Goal: Task Accomplishment & Management: Use online tool/utility

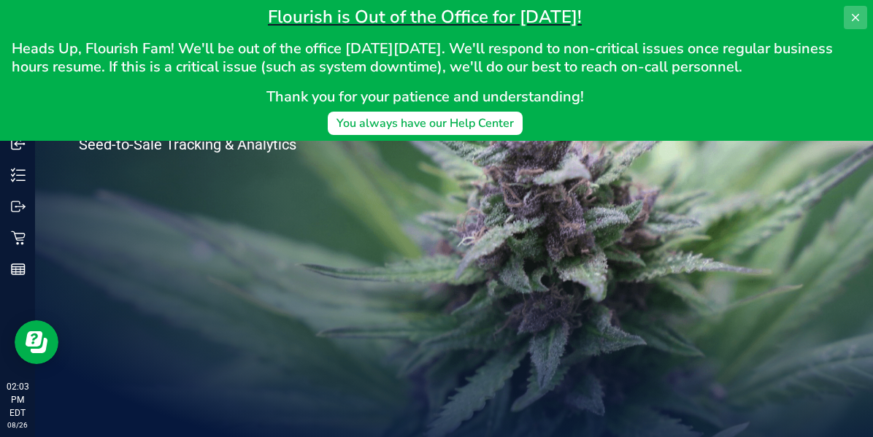
click at [857, 18] on icon at bounding box center [855, 18] width 12 height 12
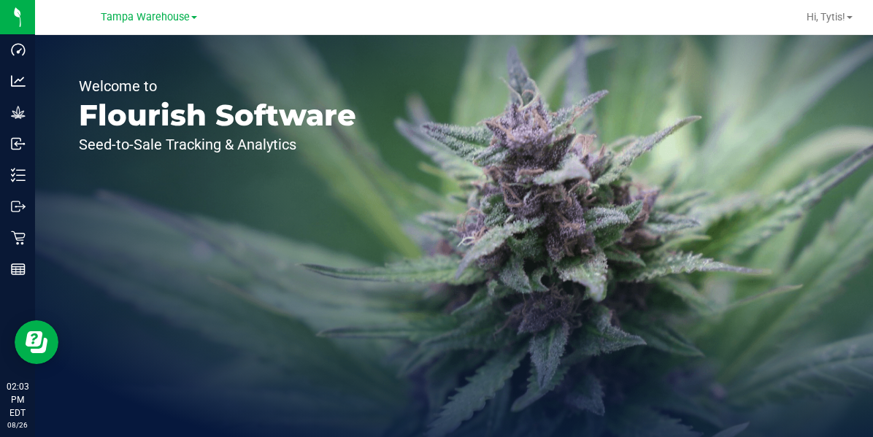
click at [104, 158] on div "Welcome to Flourish Software Seed-to-Sale Tracking & Analytics" at bounding box center [217, 236] width 365 height 402
click at [0, 0] on p "Inbound" at bounding box center [0, 0] width 0 height 0
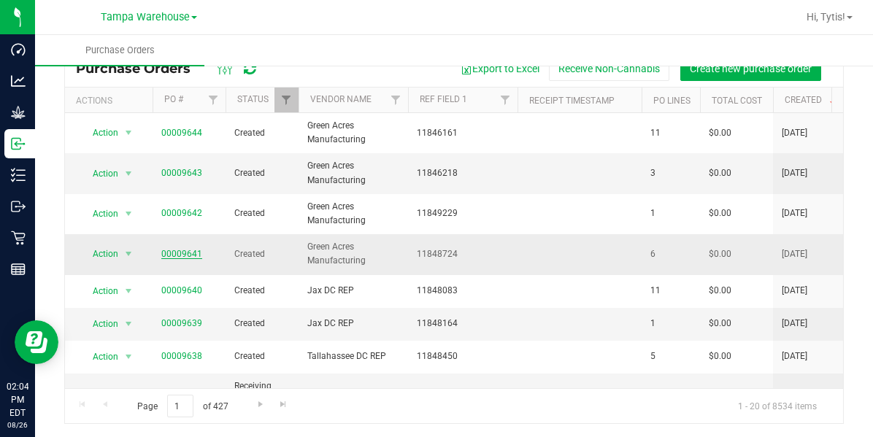
click at [196, 254] on link "00009641" at bounding box center [181, 254] width 41 height 10
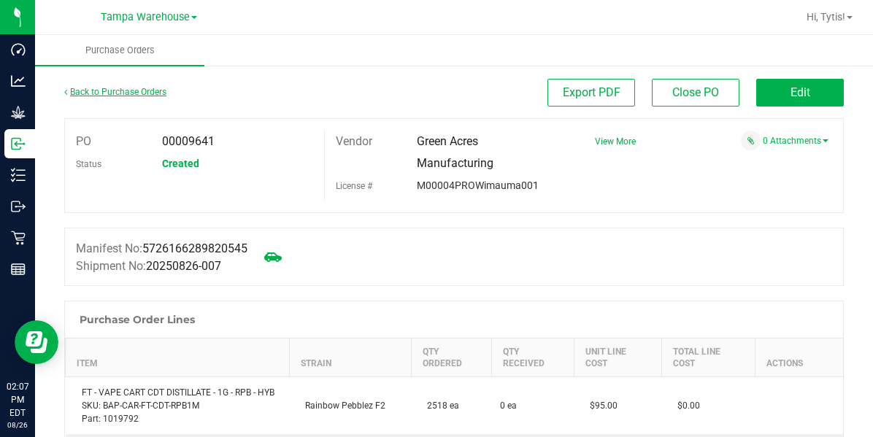
click at [85, 96] on link "Back to Purchase Orders" at bounding box center [115, 92] width 102 height 10
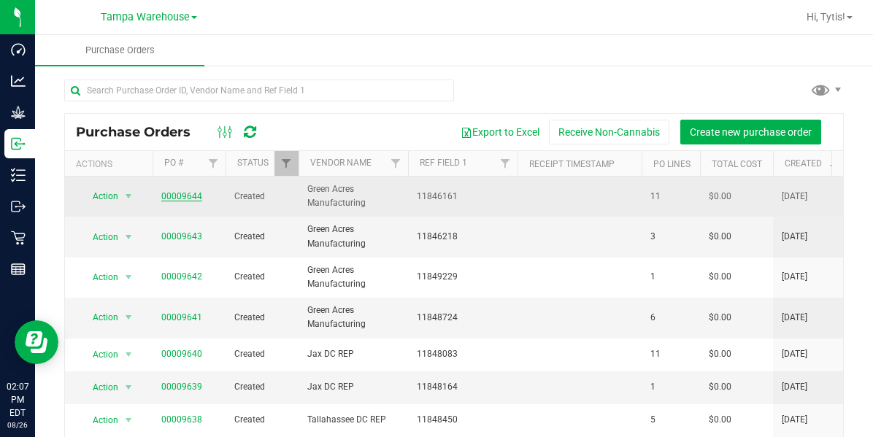
click at [169, 197] on link "00009644" at bounding box center [181, 196] width 41 height 10
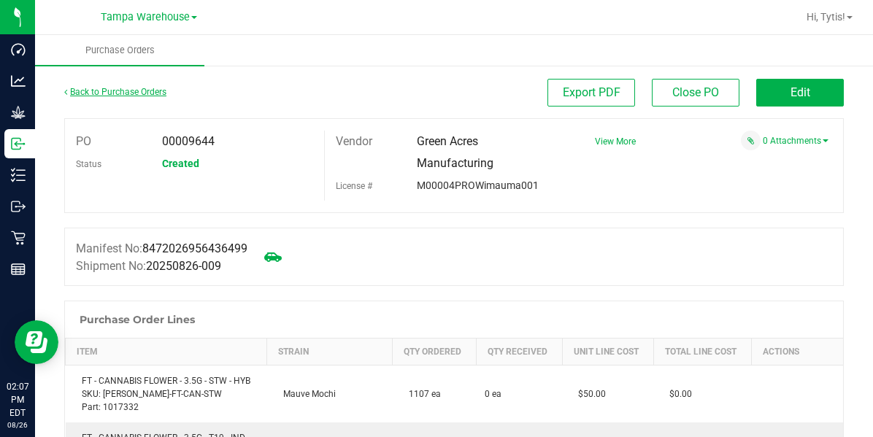
click at [84, 94] on link "Back to Purchase Orders" at bounding box center [115, 92] width 102 height 10
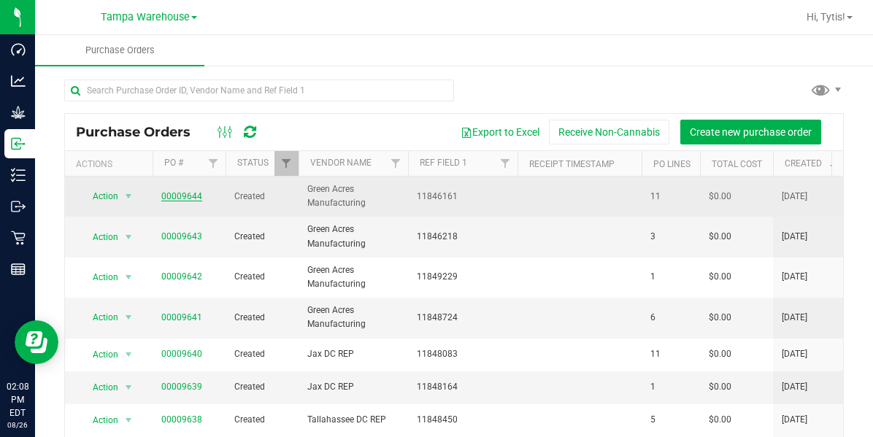
click at [168, 198] on link "00009644" at bounding box center [181, 196] width 41 height 10
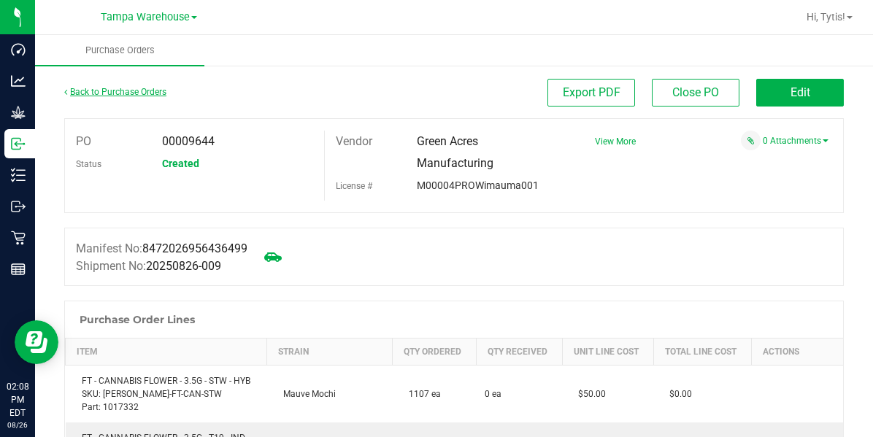
click at [86, 94] on link "Back to Purchase Orders" at bounding box center [115, 92] width 102 height 10
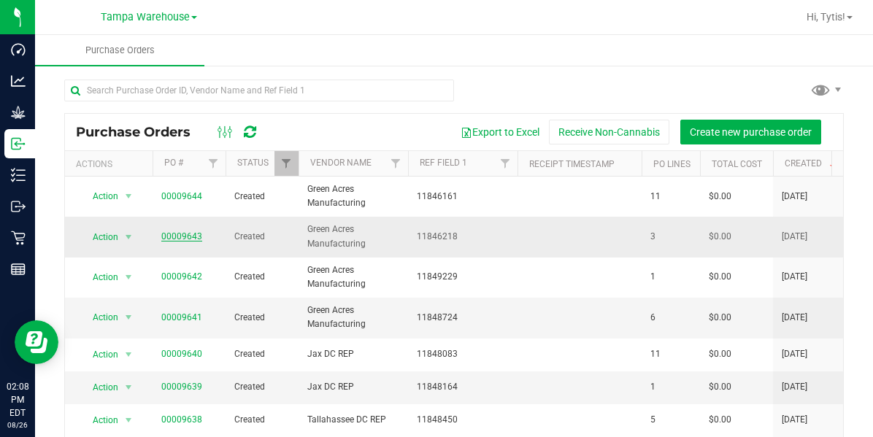
click at [166, 237] on link "00009643" at bounding box center [181, 236] width 41 height 10
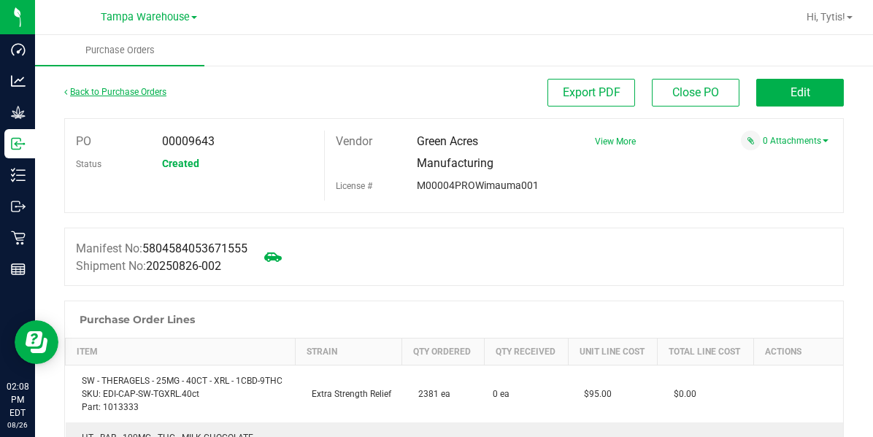
click at [89, 94] on link "Back to Purchase Orders" at bounding box center [115, 92] width 102 height 10
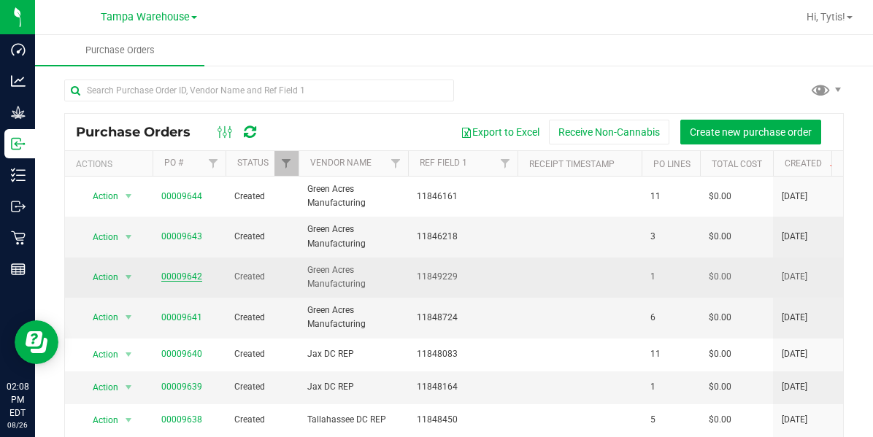
click at [165, 279] on link "00009642" at bounding box center [181, 276] width 41 height 10
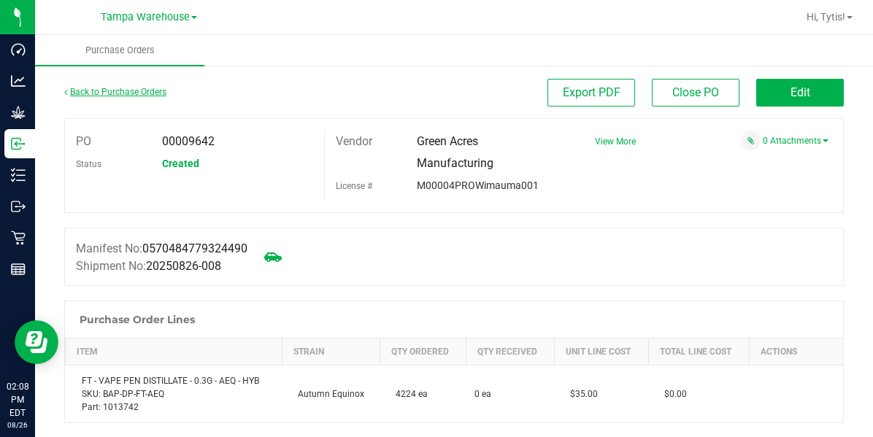
click at [90, 95] on link "Back to Purchase Orders" at bounding box center [115, 92] width 102 height 10
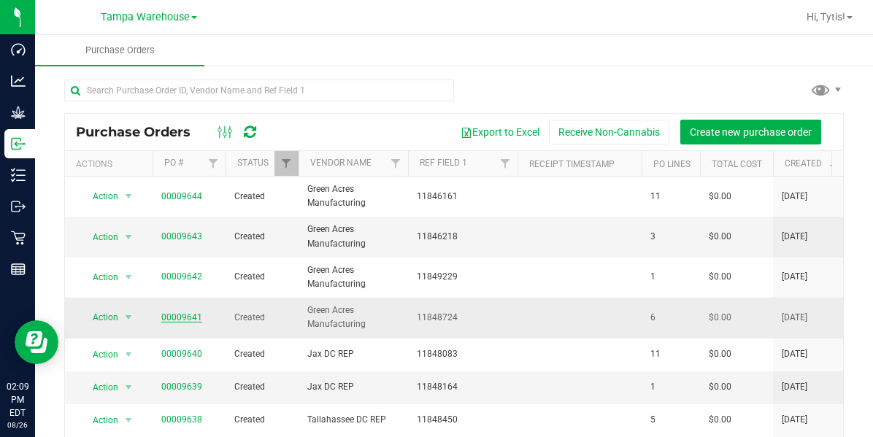
click at [168, 318] on link "00009641" at bounding box center [181, 317] width 41 height 10
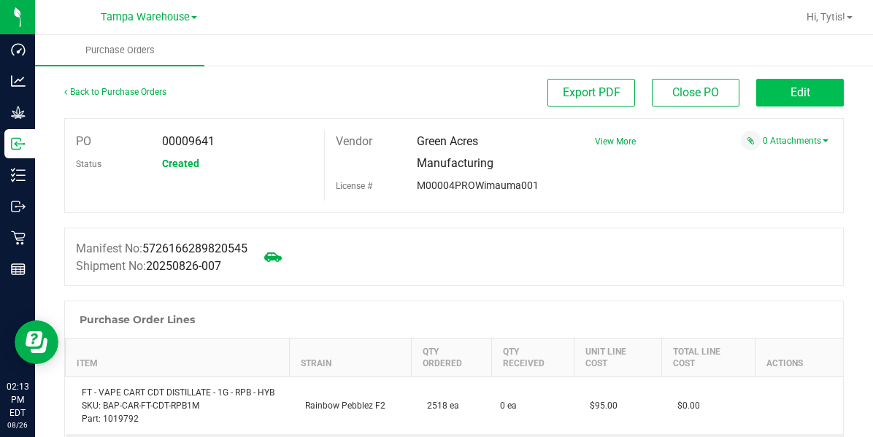
click at [763, 95] on button "Edit" at bounding box center [800, 93] width 88 height 28
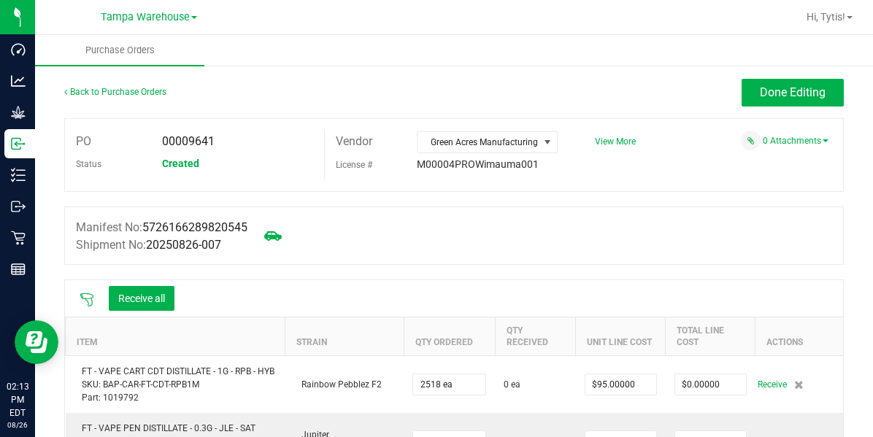
click at [90, 301] on icon at bounding box center [87, 300] width 15 height 15
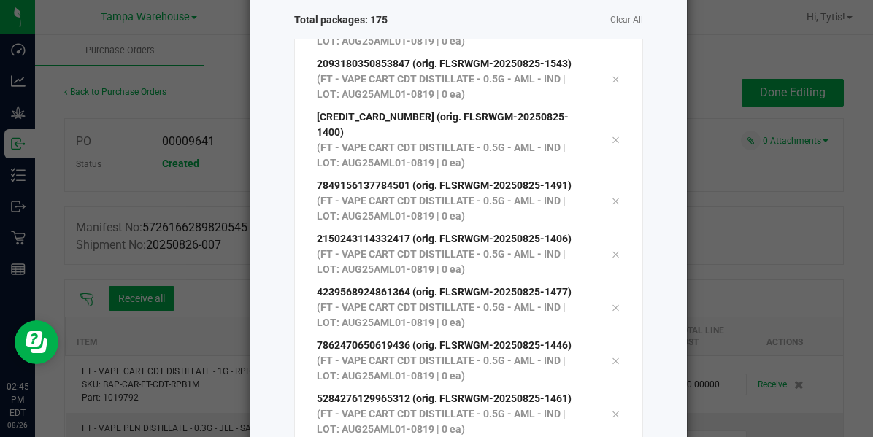
scroll to position [232, 0]
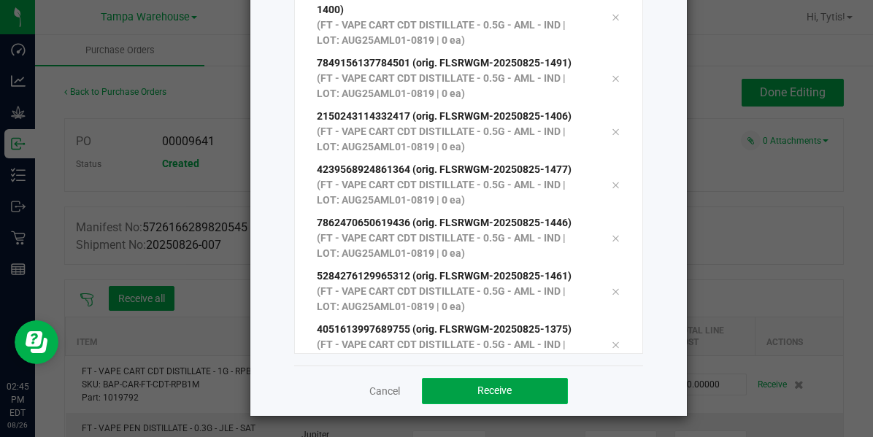
click at [457, 388] on button "Receive" at bounding box center [495, 391] width 146 height 26
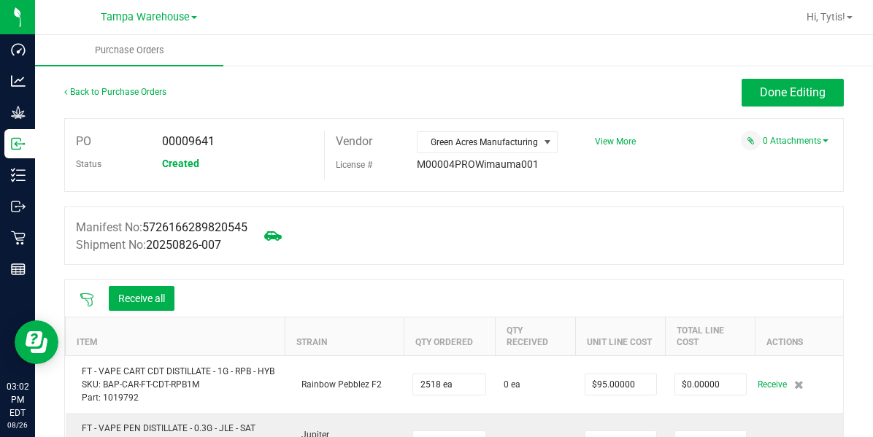
click at [86, 295] on icon at bounding box center [87, 300] width 15 height 15
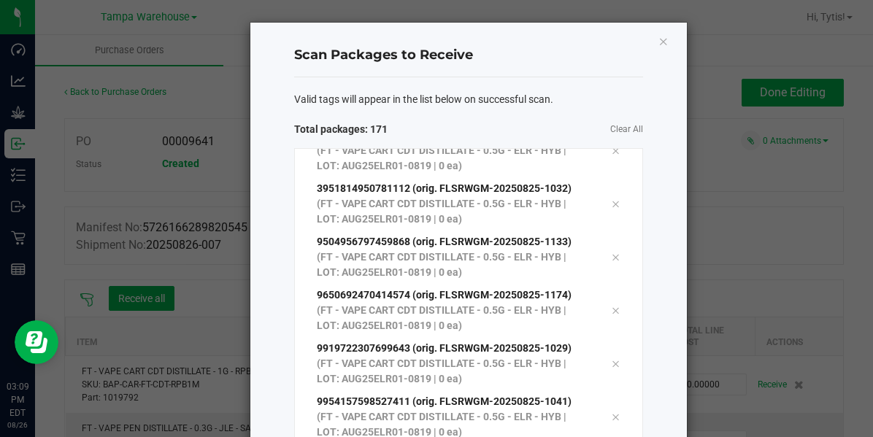
scroll to position [8654, 0]
click at [254, 142] on div "Scan Packages to Receive Valid tags will appear in the list below on successful…" at bounding box center [468, 335] width 436 height 625
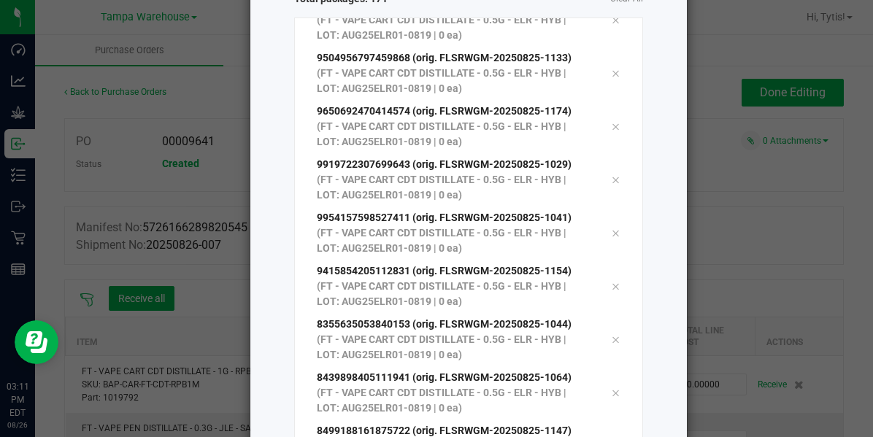
scroll to position [232, 0]
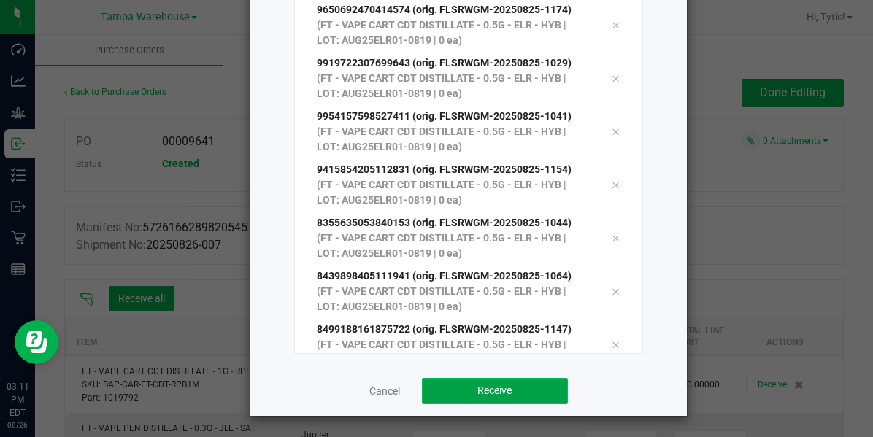
click at [455, 397] on button "Receive" at bounding box center [495, 391] width 146 height 26
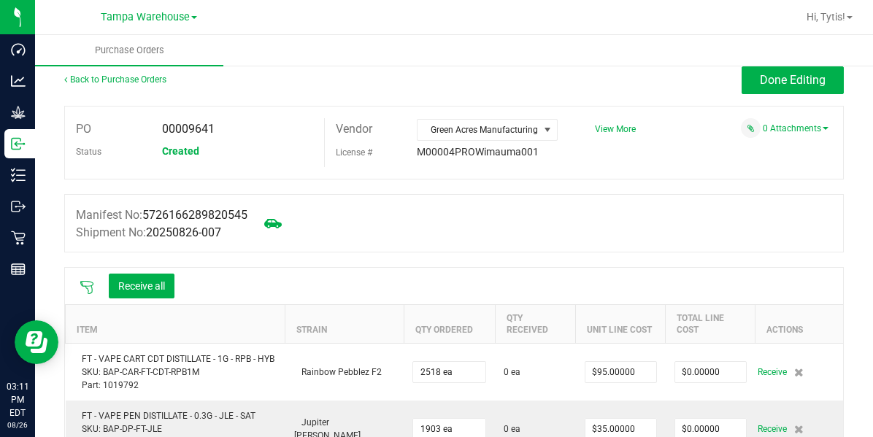
scroll to position [9, 0]
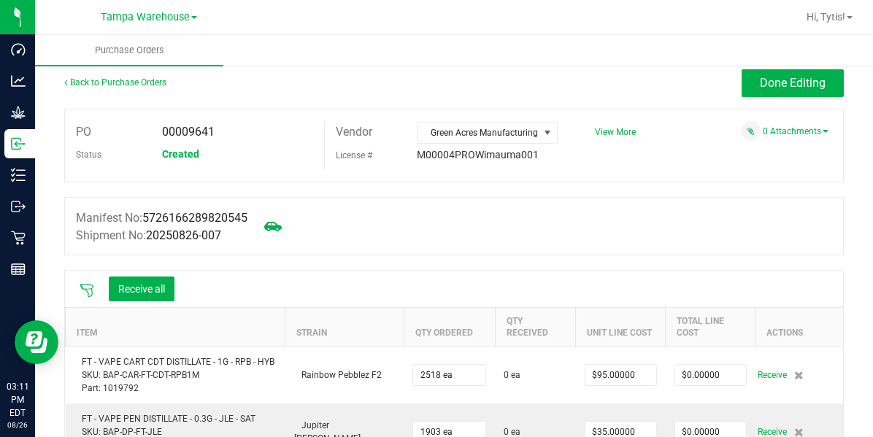
click at [82, 291] on icon at bounding box center [87, 290] width 15 height 15
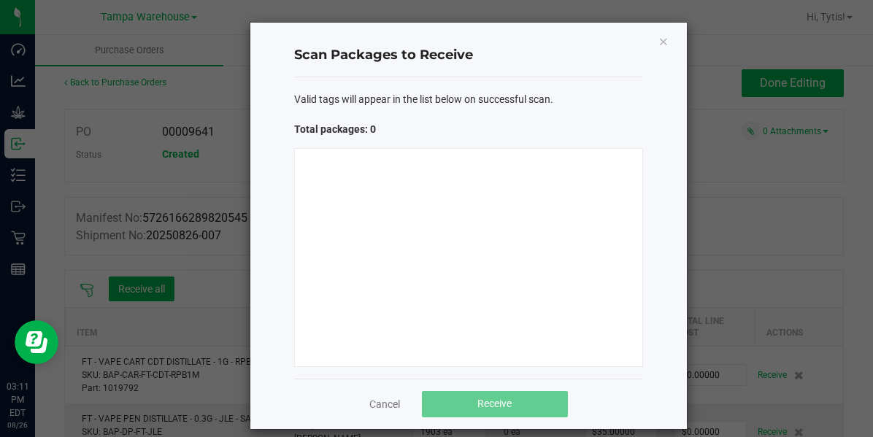
click at [101, 231] on ngb-modal-window "Scan Packages to Receive Valid tags will appear in the list below on successful…" at bounding box center [442, 218] width 884 height 437
click at [658, 34] on icon "Close" at bounding box center [663, 41] width 10 height 18
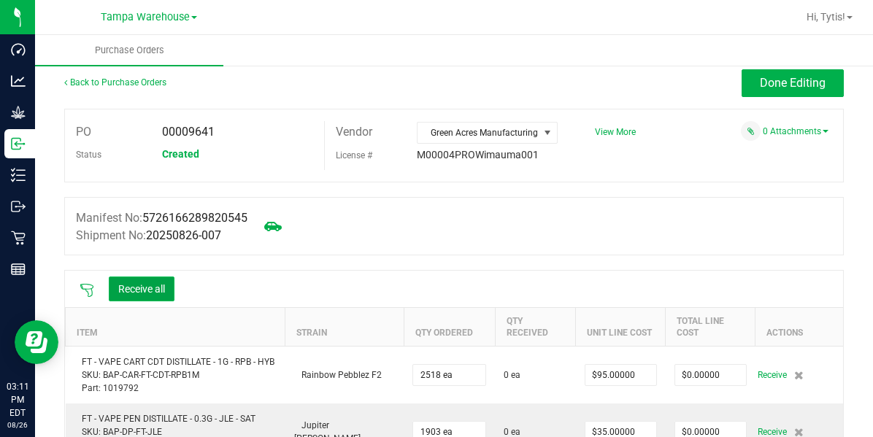
click at [142, 293] on button "Receive all" at bounding box center [142, 289] width 66 height 25
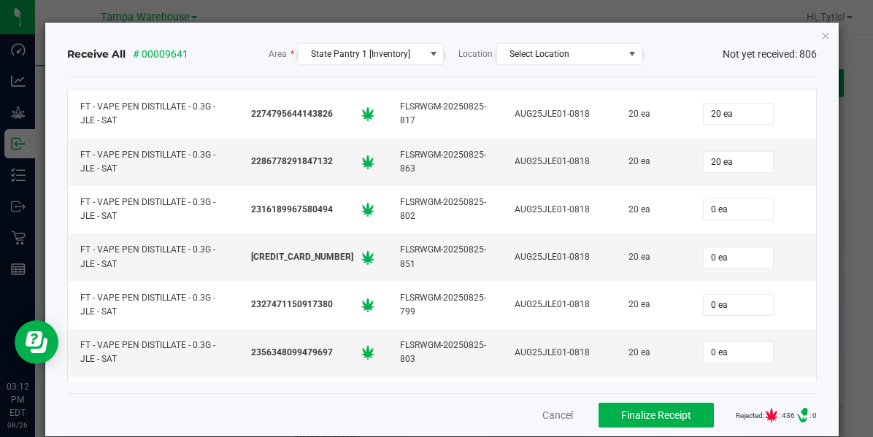
scroll to position [29354, 0]
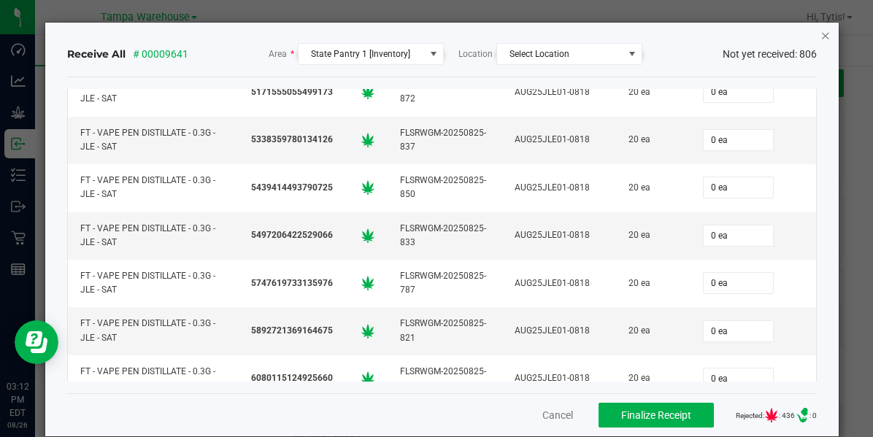
click at [820, 39] on icon "Close" at bounding box center [825, 35] width 10 height 18
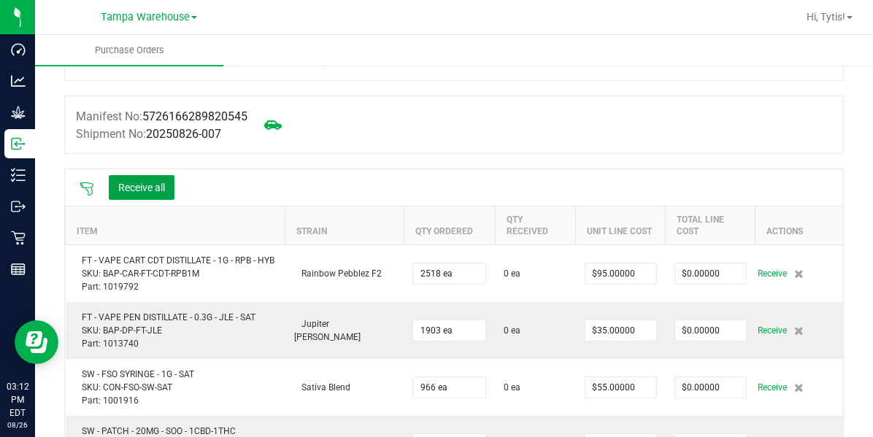
scroll to position [112, 0]
click at [85, 203] on div "Receive all" at bounding box center [454, 186] width 778 height 36
click at [85, 191] on icon at bounding box center [87, 187] width 15 height 15
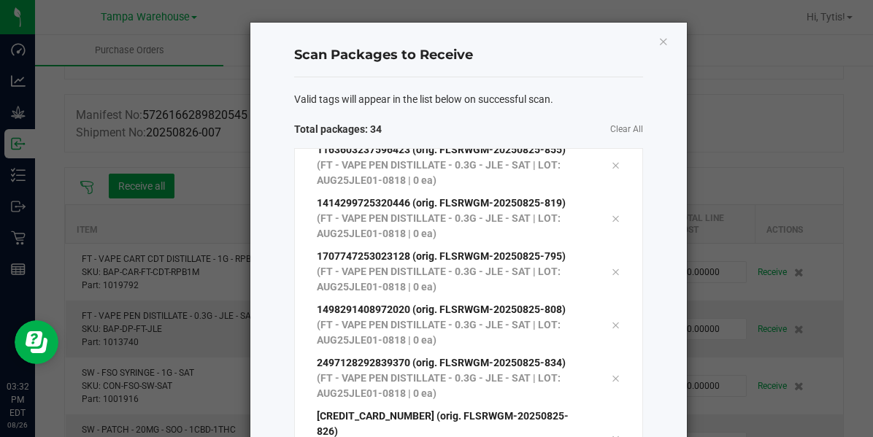
scroll to position [1357, 0]
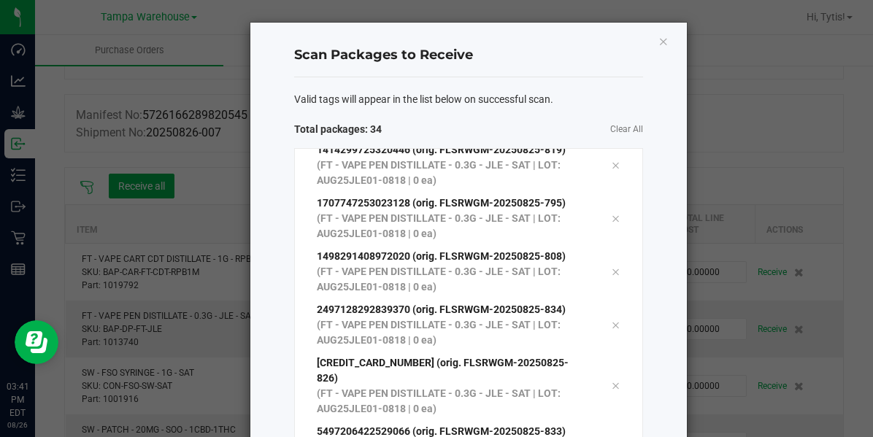
click at [497, 89] on div "Valid tags will appear in the list below on successful scan. Total packages: 34…" at bounding box center [468, 337] width 349 height 520
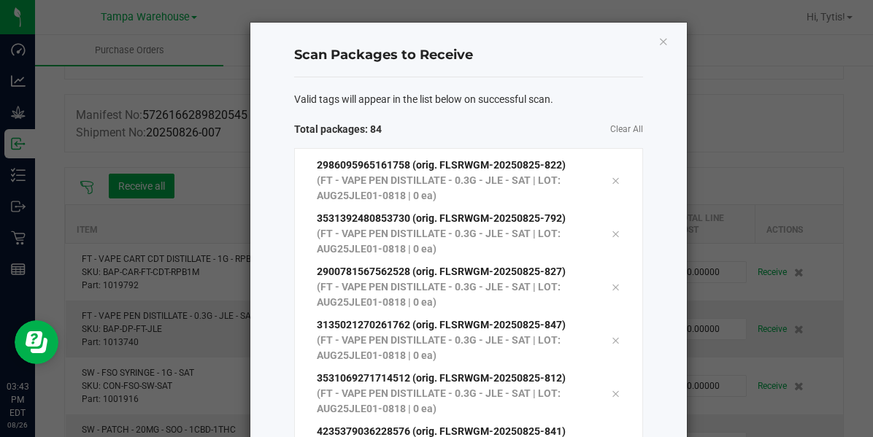
scroll to position [4020, 0]
click at [546, 122] on span "Clear All" at bounding box center [555, 129] width 174 height 15
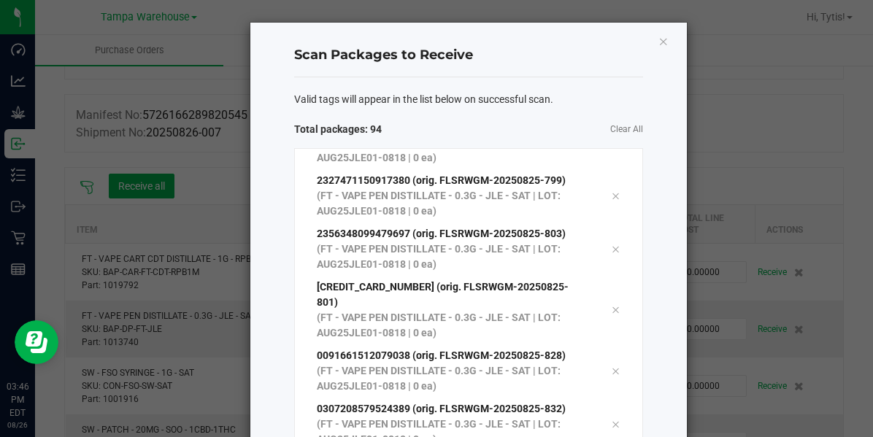
scroll to position [232, 0]
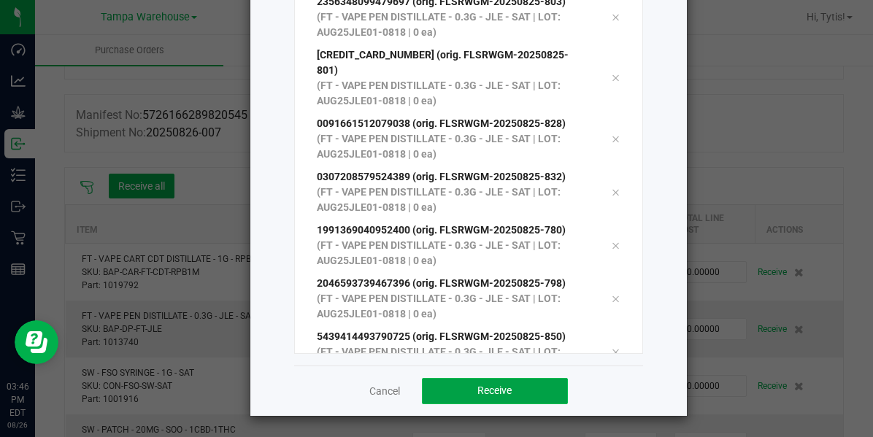
click at [431, 388] on button "Receive" at bounding box center [495, 391] width 146 height 26
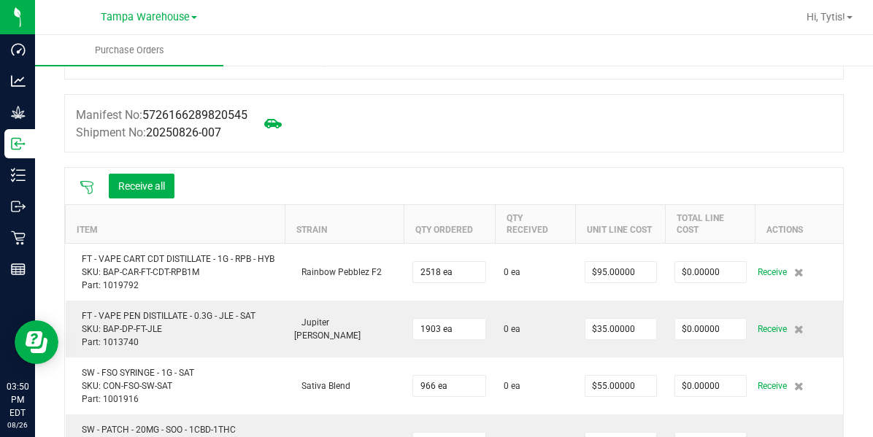
click at [83, 191] on icon at bounding box center [87, 187] width 15 height 15
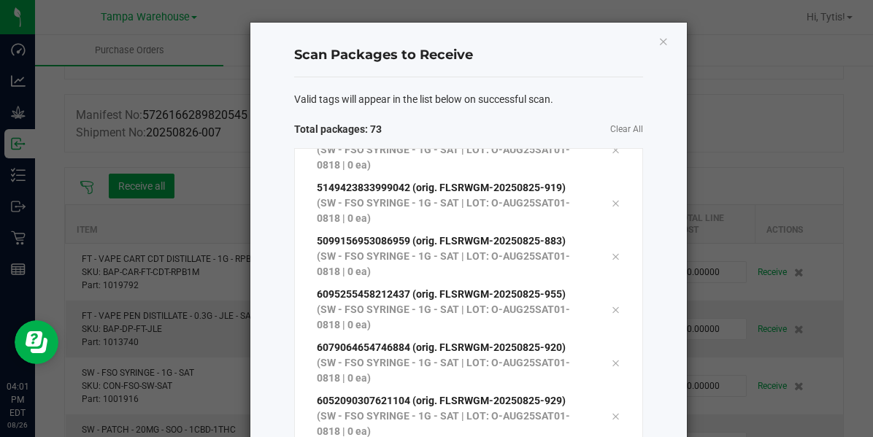
scroll to position [3488, 0]
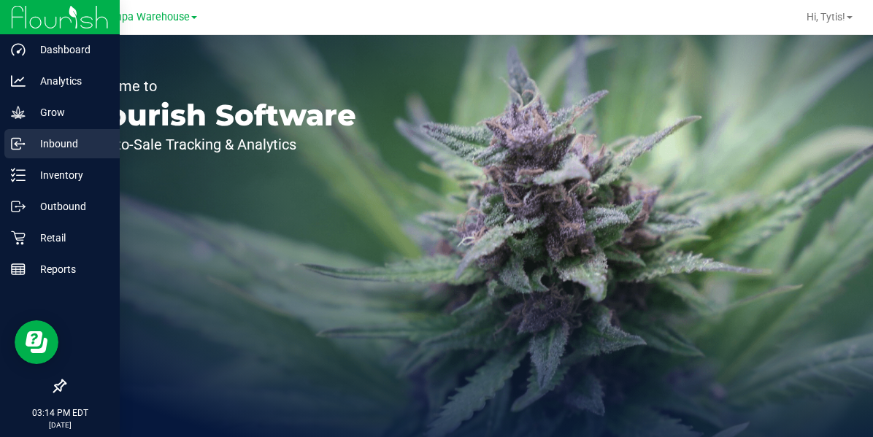
click at [25, 144] on icon at bounding box center [18, 143] width 15 height 15
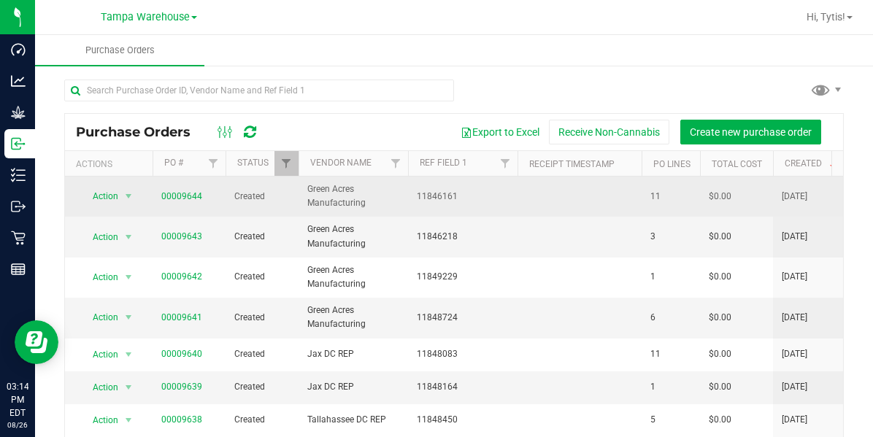
click at [438, 194] on span "11846161" at bounding box center [463, 197] width 92 height 14
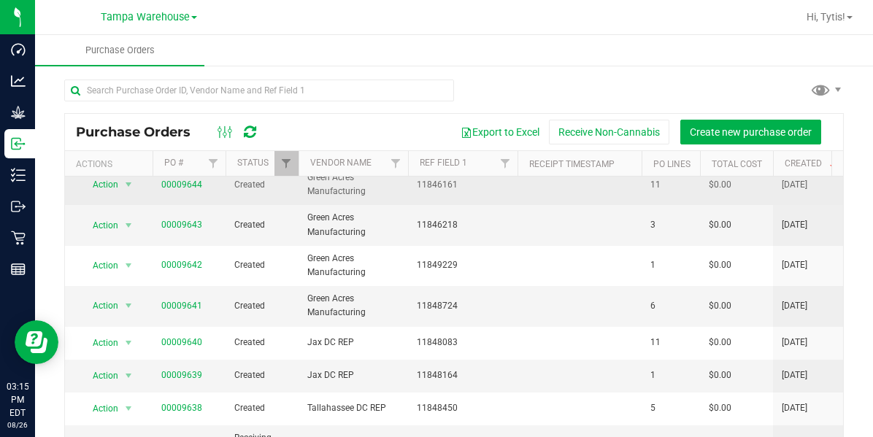
scroll to position [28, 0]
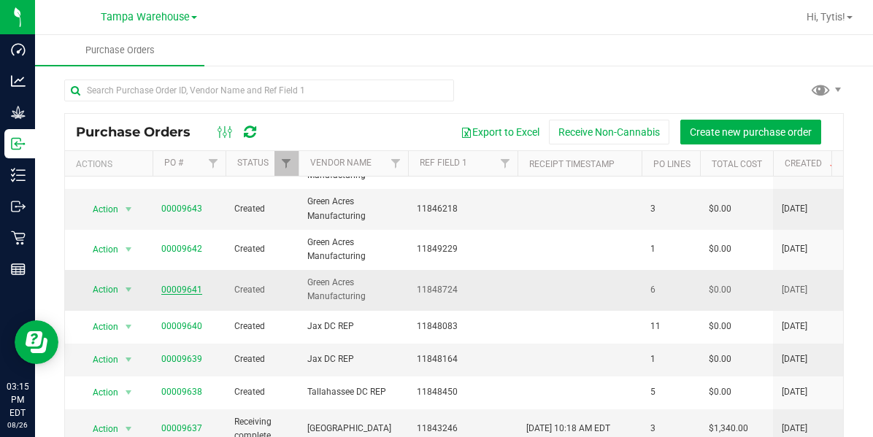
click at [177, 290] on link "00009641" at bounding box center [181, 290] width 41 height 10
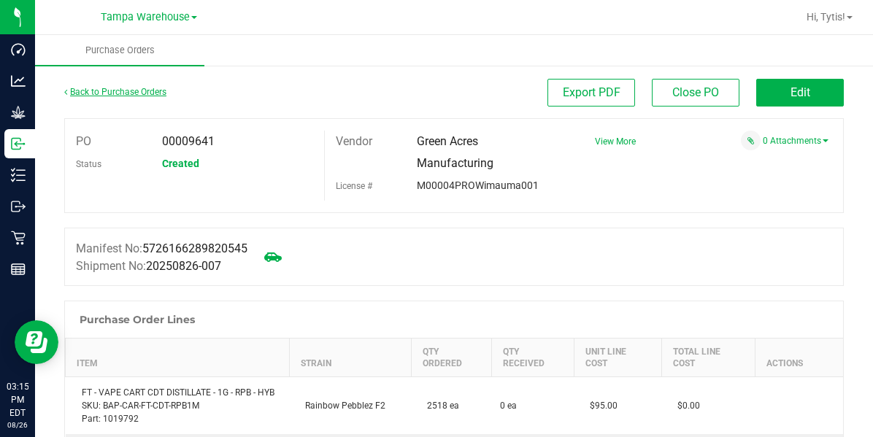
click at [89, 93] on link "Back to Purchase Orders" at bounding box center [115, 92] width 102 height 10
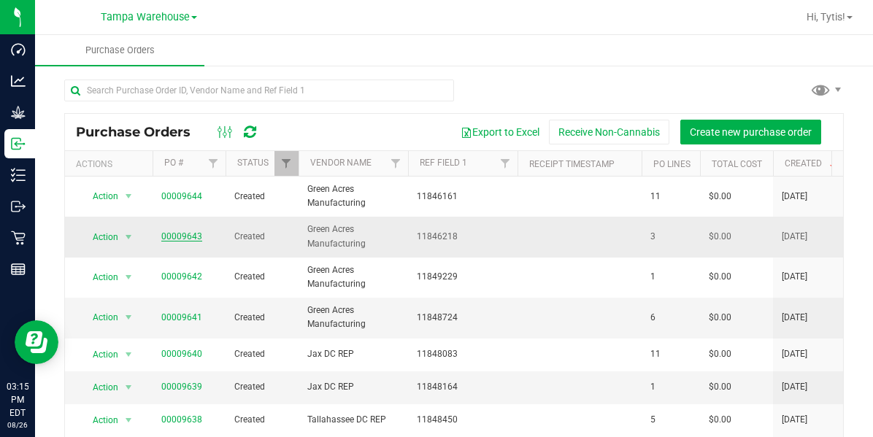
click at [167, 238] on link "00009643" at bounding box center [181, 236] width 41 height 10
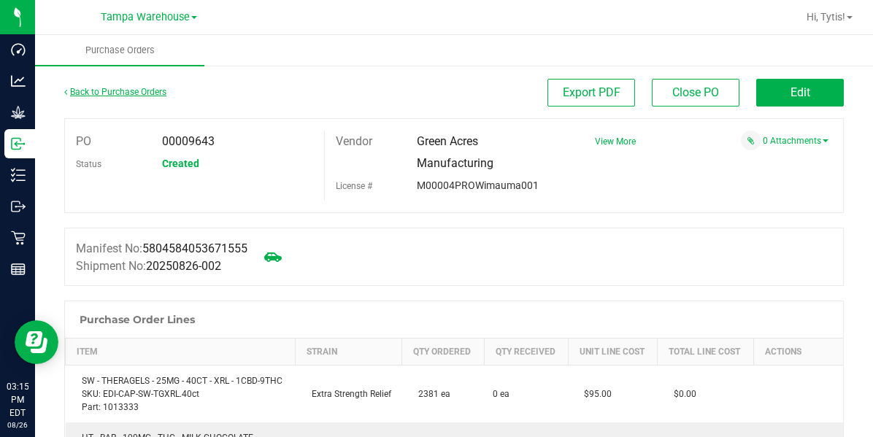
click at [96, 94] on link "Back to Purchase Orders" at bounding box center [115, 92] width 102 height 10
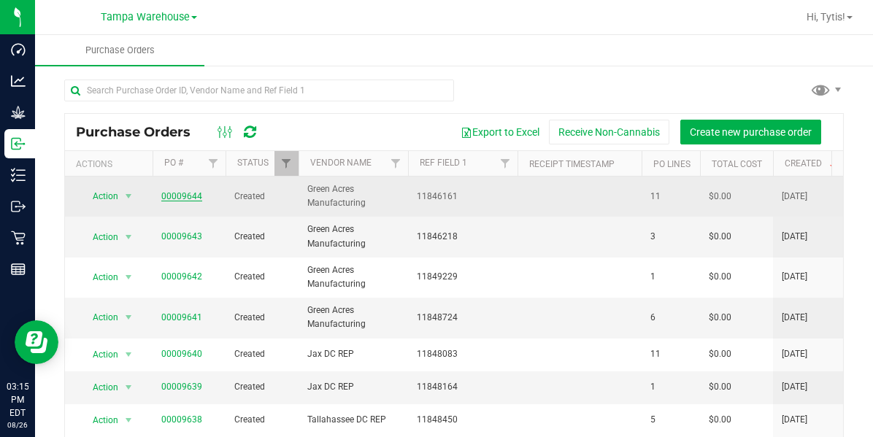
click at [165, 197] on link "00009644" at bounding box center [181, 196] width 41 height 10
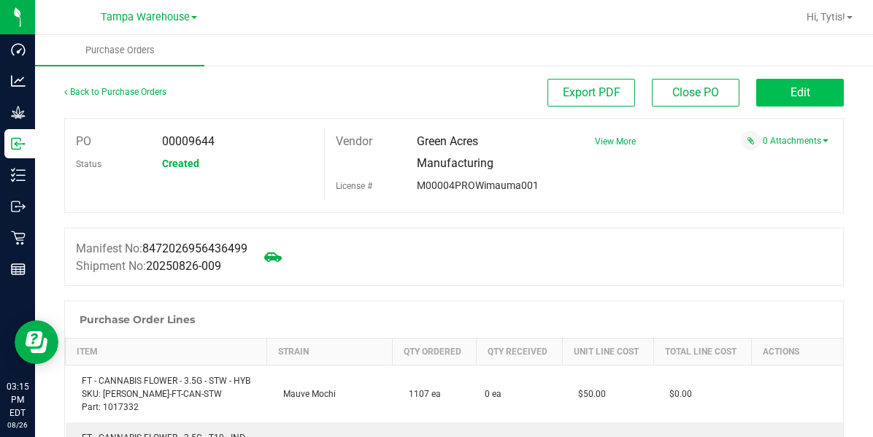
click at [776, 104] on button "Edit" at bounding box center [800, 93] width 88 height 28
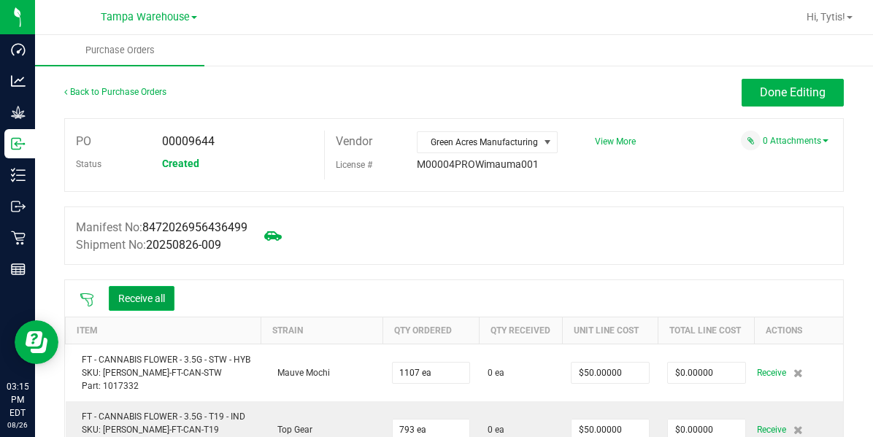
click at [146, 306] on button "Receive all" at bounding box center [142, 298] width 66 height 25
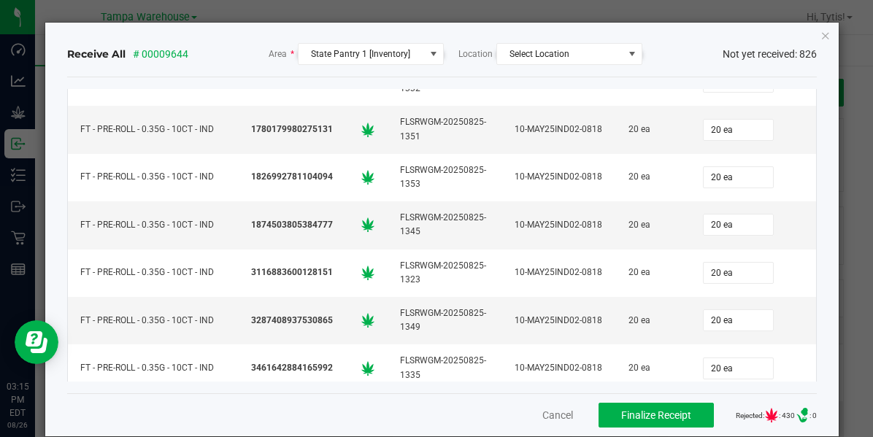
scroll to position [29036, 0]
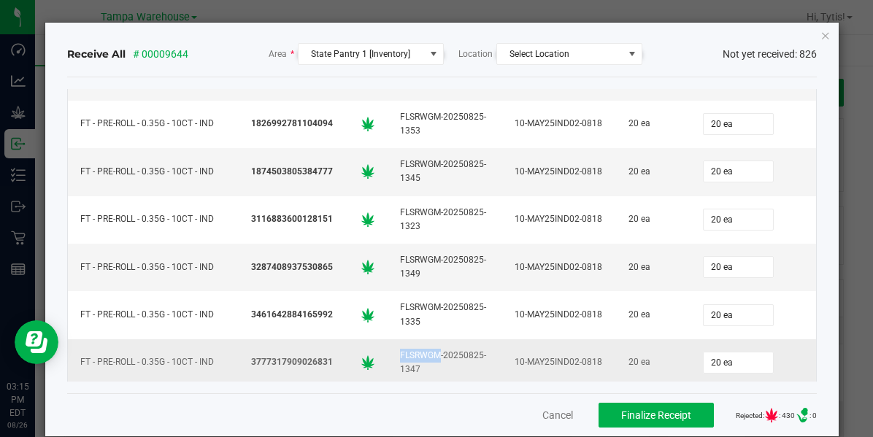
click at [239, 339] on td "3777317909026831" at bounding box center [313, 362] width 149 height 47
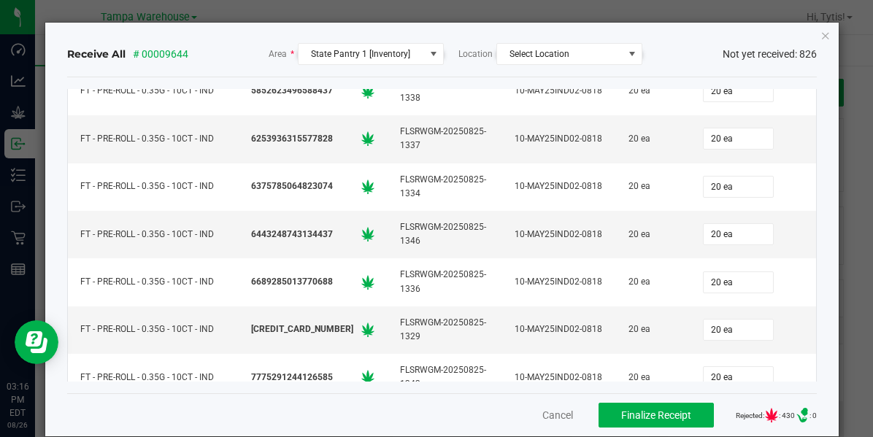
scroll to position [29875, 0]
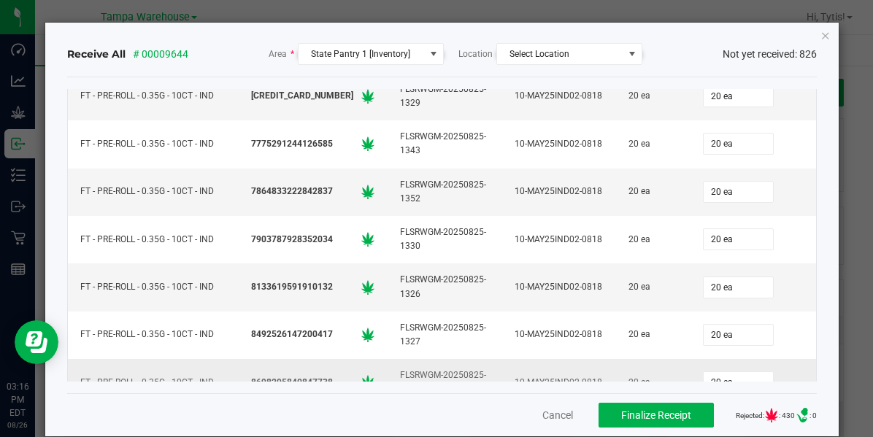
click at [161, 359] on td "FT - PRE-ROLL - 0.35G - 10CT - IND" at bounding box center [153, 382] width 171 height 47
click at [663, 72] on div "Receive All # 00009644 Area * State Pantry 1 [Inventory] Location Select Locati…" at bounding box center [442, 54] width 750 height 46
click at [530, 431] on div "Cancel Finalize Receipt Rejected: : 430 .st0{ } : 0" at bounding box center [442, 414] width 750 height 43
click at [542, 419] on button "Cancel" at bounding box center [557, 415] width 31 height 15
